Goal: Find specific page/section: Find specific page/section

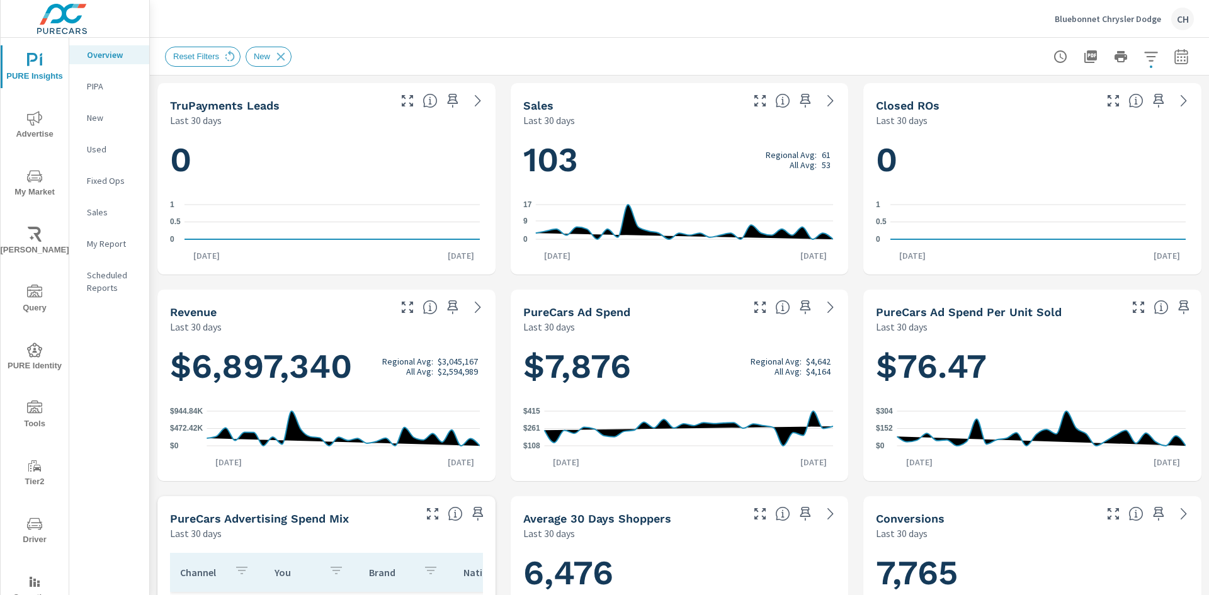
scroll to position [1, 0]
click at [542, 37] on div "Bluebonnet Chrysler Dodge CH" at bounding box center [679, 18] width 1029 height 37
click at [91, 116] on p "New" at bounding box center [113, 117] width 52 height 13
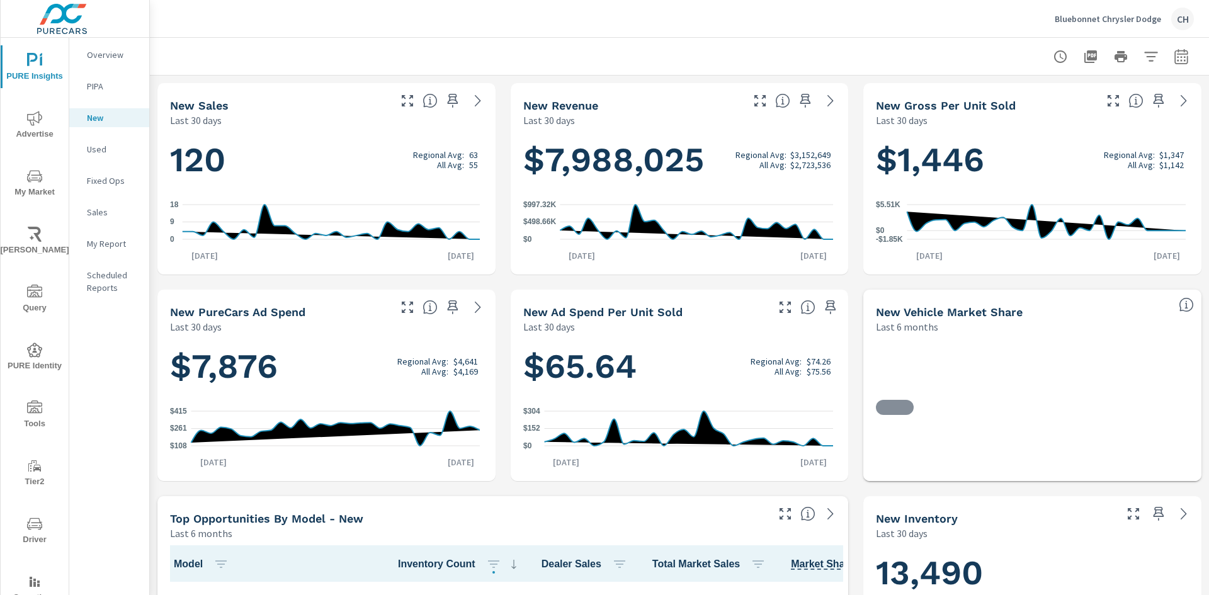
scroll to position [1, 0]
